Goal: Check status

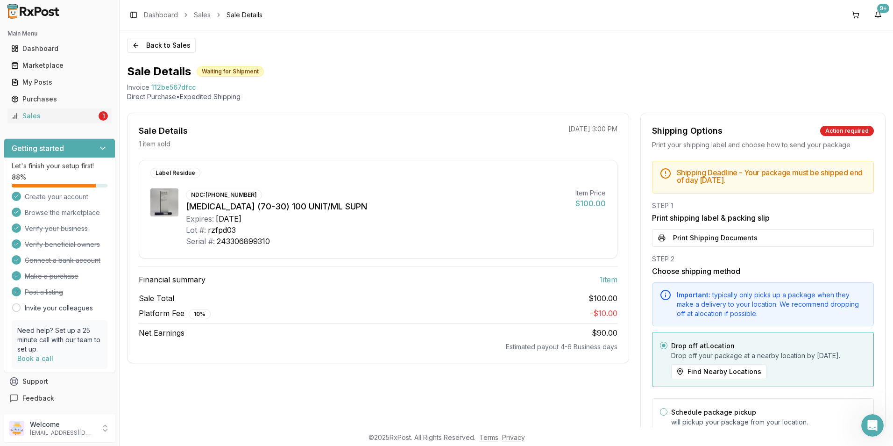
scroll to position [49, 0]
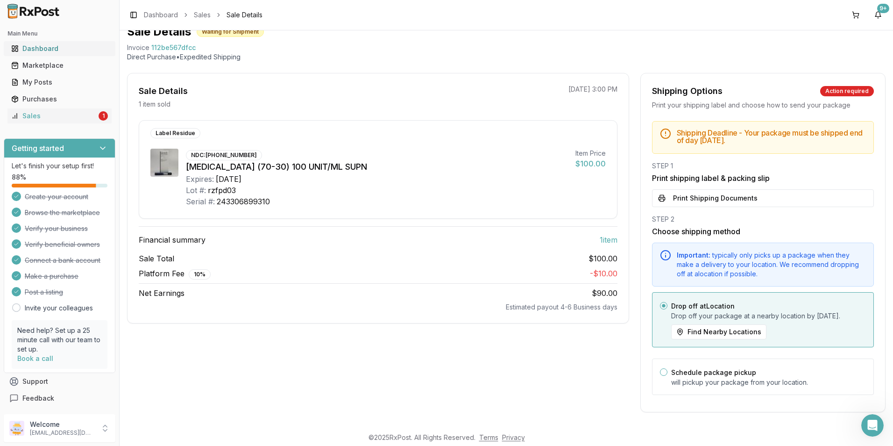
click at [36, 48] on div "Dashboard" at bounding box center [59, 48] width 97 height 9
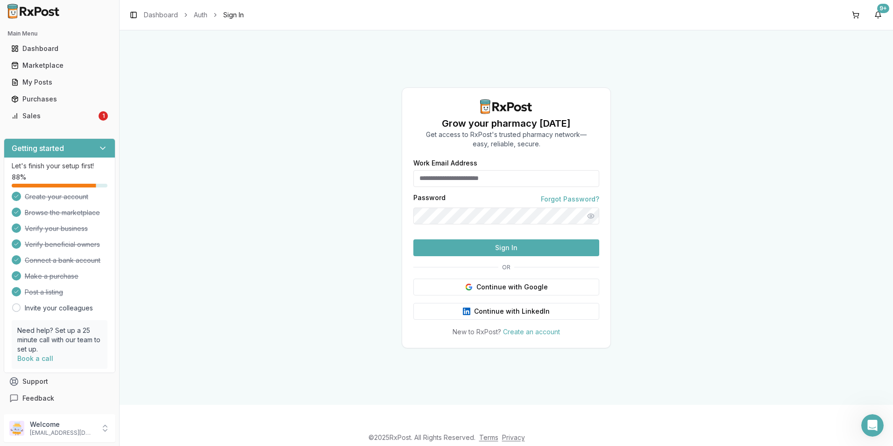
type input "**********"
click at [473, 256] on button "Sign In" at bounding box center [506, 247] width 186 height 17
click at [485, 256] on button "Sign In" at bounding box center [506, 247] width 186 height 17
click at [468, 256] on button "Sign In" at bounding box center [506, 247] width 186 height 17
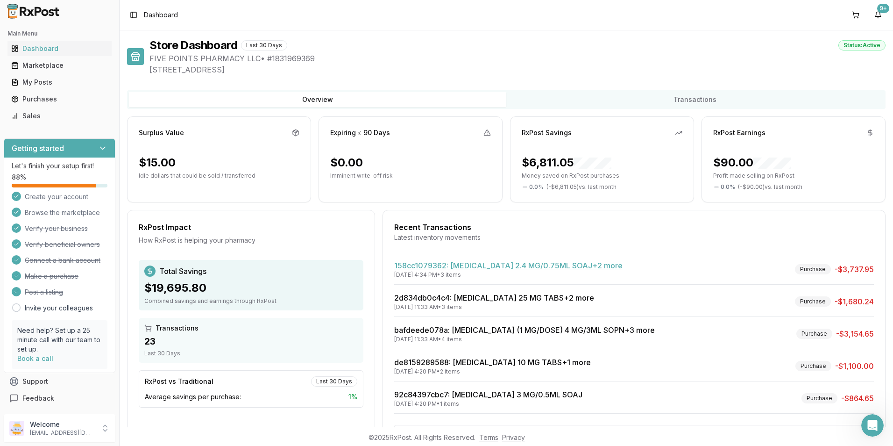
scroll to position [39, 0]
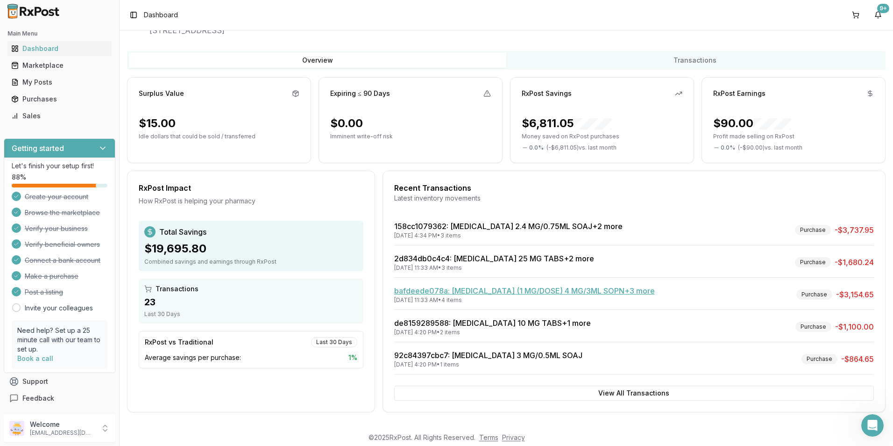
click at [424, 291] on link "bafdeede078a : [MEDICAL_DATA] (1 MG/DOSE) 4 MG/3ML SOPN +3 more" at bounding box center [524, 290] width 261 height 9
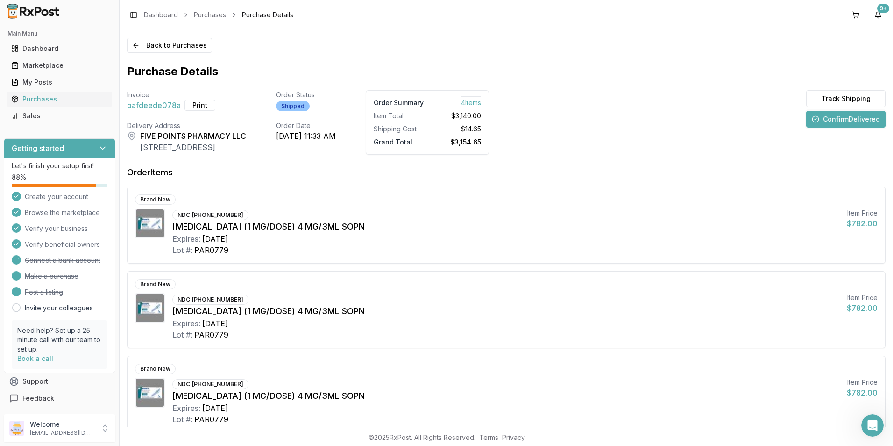
click at [836, 122] on button "Confirm Delivered" at bounding box center [845, 119] width 79 height 17
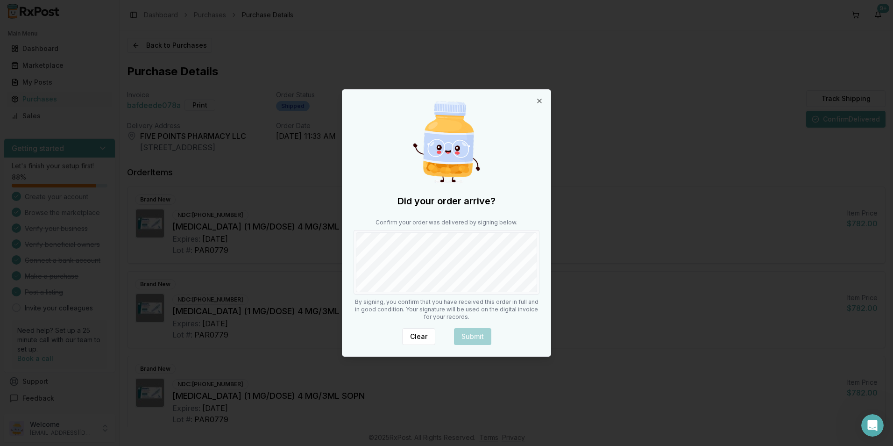
click at [551, 258] on body "Main Menu Dashboard Marketplace My Posts Purchases Sales Getting started Let's …" at bounding box center [446, 223] width 893 height 446
click at [472, 335] on button "Submit" at bounding box center [472, 336] width 37 height 17
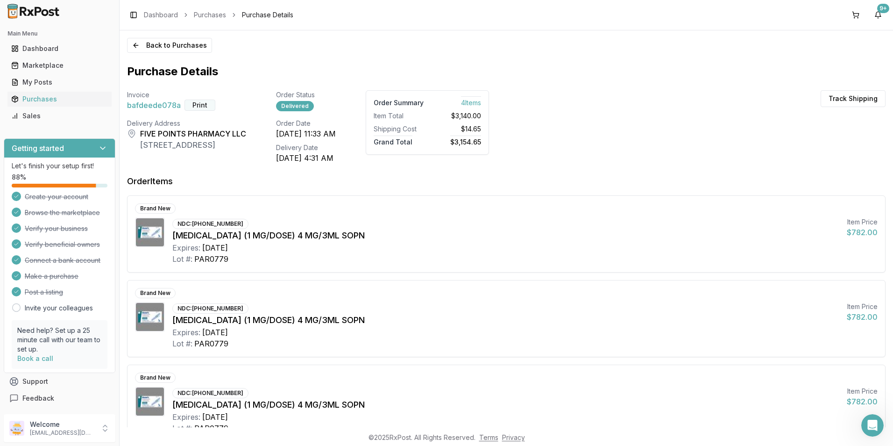
click at [191, 104] on button "Print" at bounding box center [200, 105] width 31 height 11
click at [32, 44] on div "Dashboard" at bounding box center [59, 48] width 97 height 9
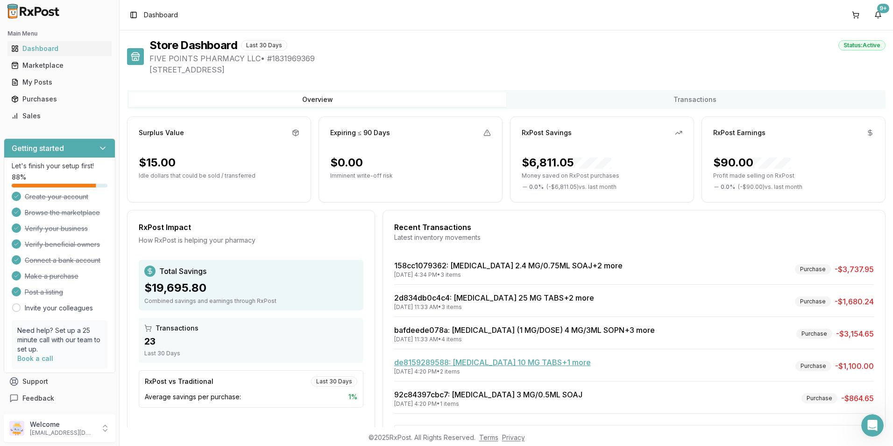
click at [419, 363] on link "de8159289588 : [MEDICAL_DATA] 10 MG TABS +1 more" at bounding box center [492, 361] width 197 height 9
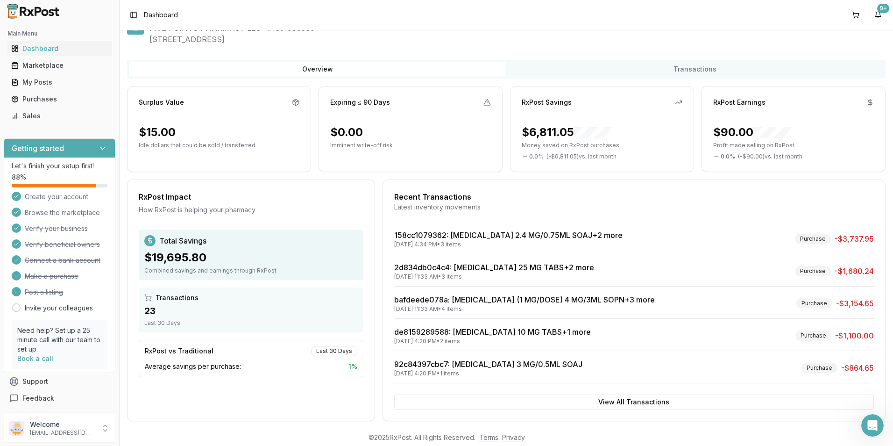
scroll to position [39, 0]
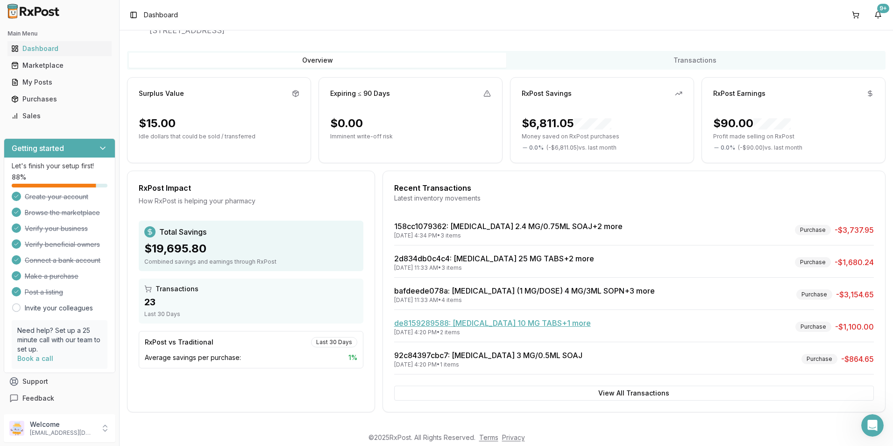
click at [411, 323] on link "de8159289588 : [MEDICAL_DATA] 10 MG TABS +1 more" at bounding box center [492, 322] width 197 height 9
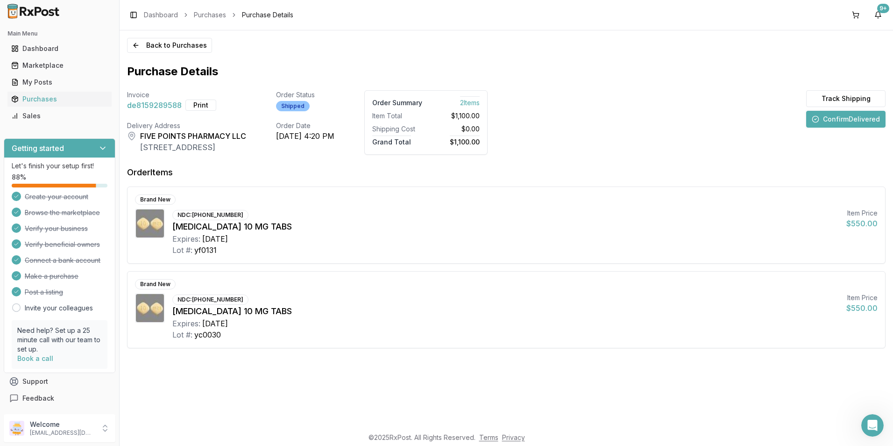
click at [310, 107] on div "Shipped" at bounding box center [293, 106] width 34 height 10
drag, startPoint x: 161, startPoint y: 156, endPoint x: 147, endPoint y: 146, distance: 17.5
click at [162, 156] on div "Invoice de8159289588 Print Order Status Shipped Order Summary 2 Item s Item Tot…" at bounding box center [506, 219] width 759 height 258
click at [31, 48] on div "Dashboard" at bounding box center [59, 48] width 97 height 9
